Goal: Check status: Check status

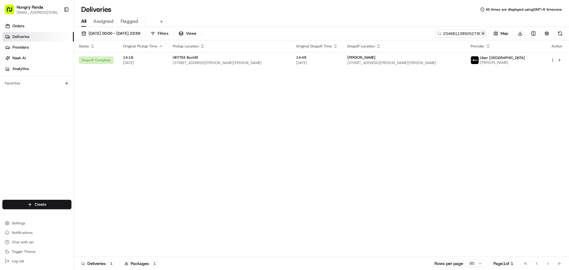
click at [481, 33] on button at bounding box center [483, 34] width 6 height 6
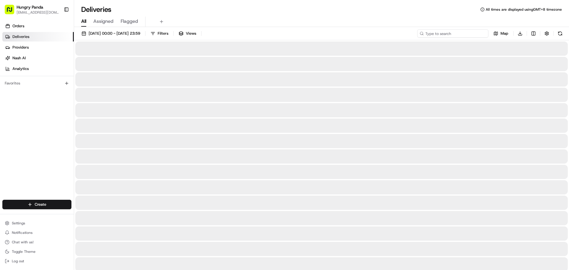
click at [473, 35] on input at bounding box center [452, 33] width 71 height 8
paste input "4054826115656749571068"
type input "4054826115656749571068"
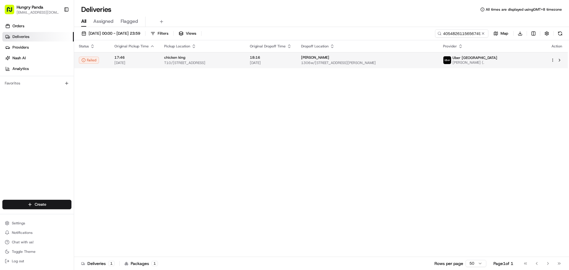
click at [292, 65] on span "[DATE]" at bounding box center [271, 62] width 42 height 5
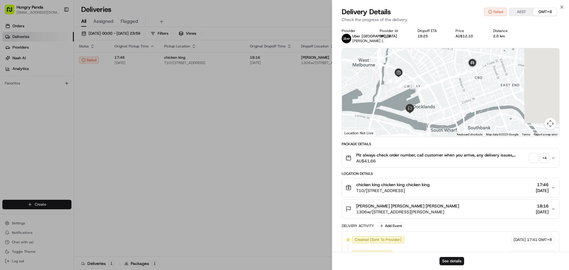
drag, startPoint x: 482, startPoint y: 103, endPoint x: 430, endPoint y: 106, distance: 51.7
click at [432, 107] on div at bounding box center [450, 92] width 217 height 88
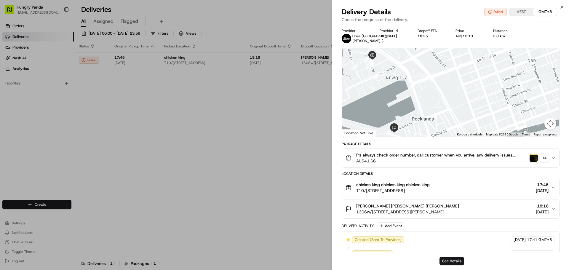
click at [536, 155] on img "button" at bounding box center [534, 158] width 8 height 8
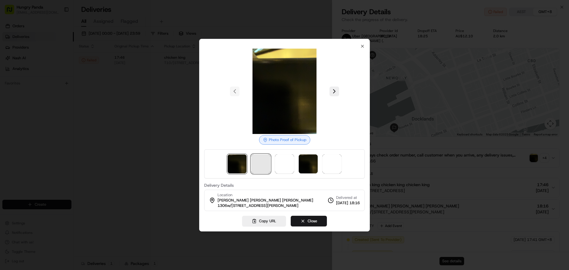
click at [253, 158] on span at bounding box center [260, 163] width 19 height 19
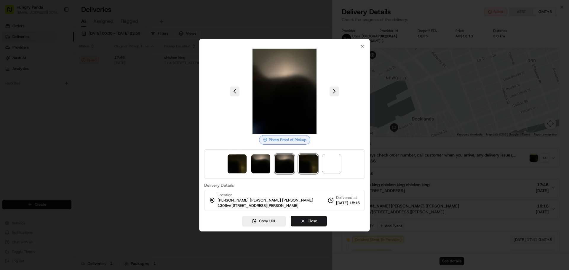
click at [302, 166] on img at bounding box center [308, 163] width 19 height 19
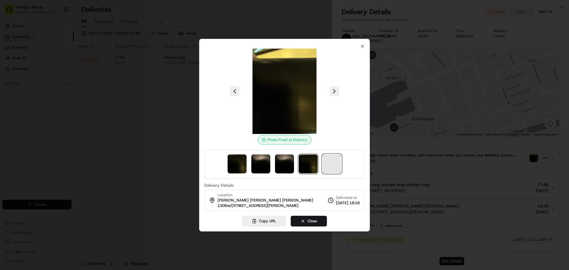
click at [325, 159] on span at bounding box center [331, 163] width 19 height 19
